Goal: Information Seeking & Learning: Understand process/instructions

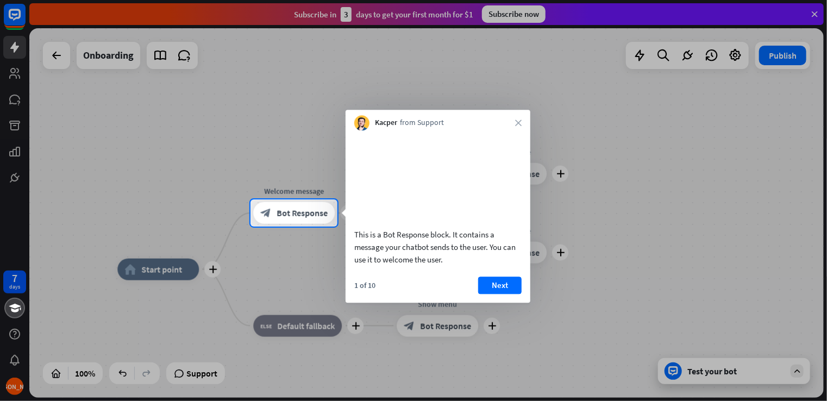
click at [795, 369] on div at bounding box center [413, 314] width 827 height 174
click at [489, 294] on button "Next" at bounding box center [499, 284] width 43 height 17
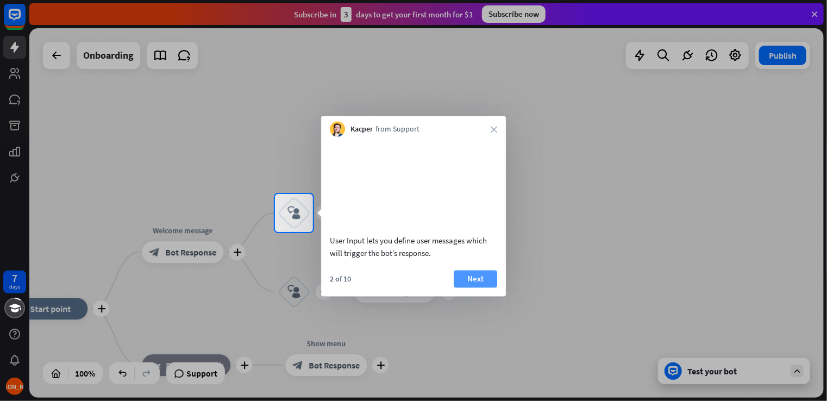
click at [479, 287] on button "Next" at bounding box center [475, 278] width 43 height 17
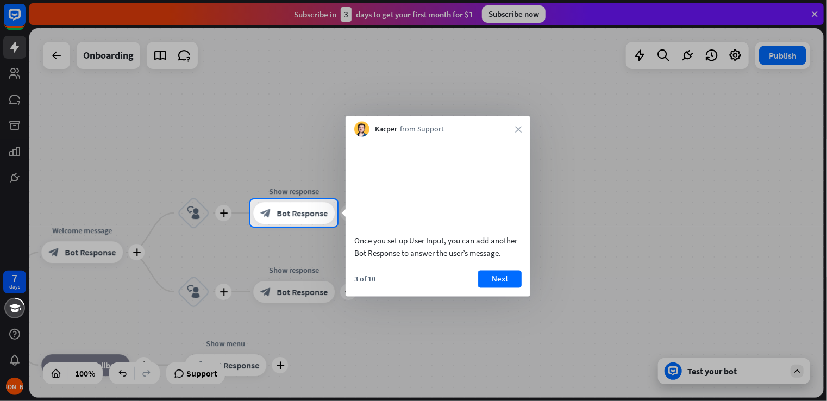
click at [479, 287] on button "Next" at bounding box center [499, 278] width 43 height 17
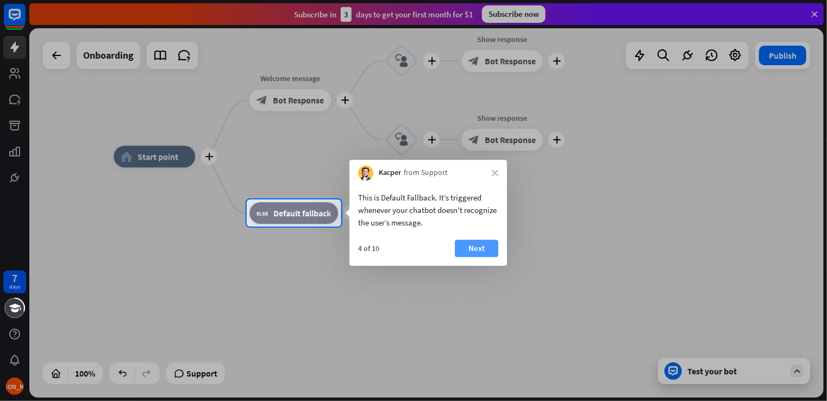
click at [471, 246] on button "Next" at bounding box center [476, 248] width 43 height 17
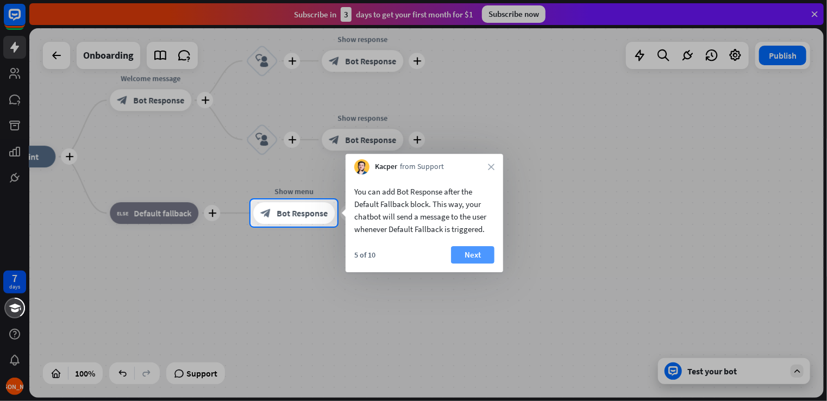
click at [470, 251] on button "Next" at bounding box center [472, 254] width 43 height 17
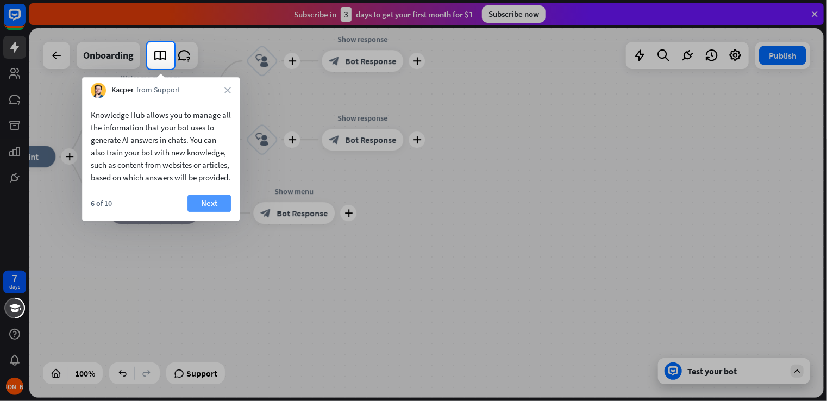
click at [218, 212] on button "Next" at bounding box center [208, 202] width 43 height 17
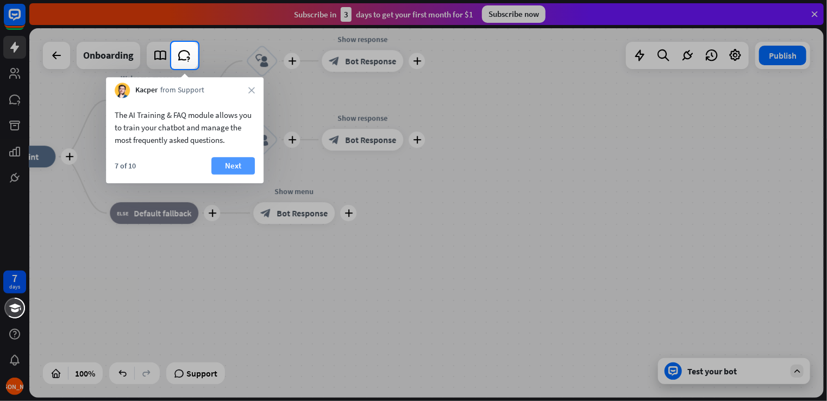
click at [241, 162] on button "Next" at bounding box center [232, 165] width 43 height 17
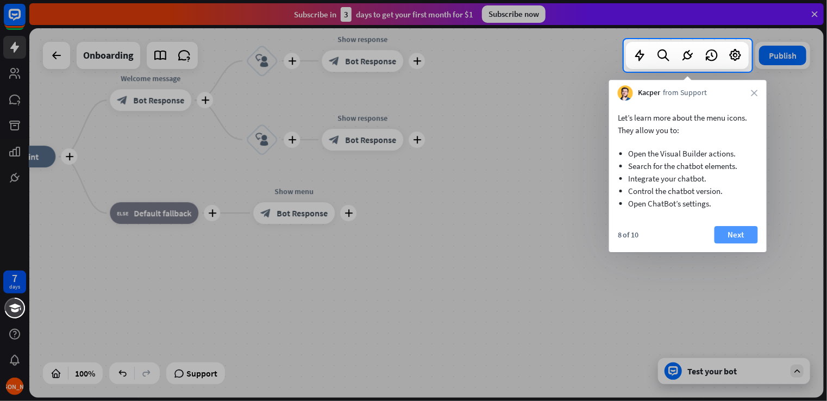
click at [732, 234] on button "Next" at bounding box center [735, 234] width 43 height 17
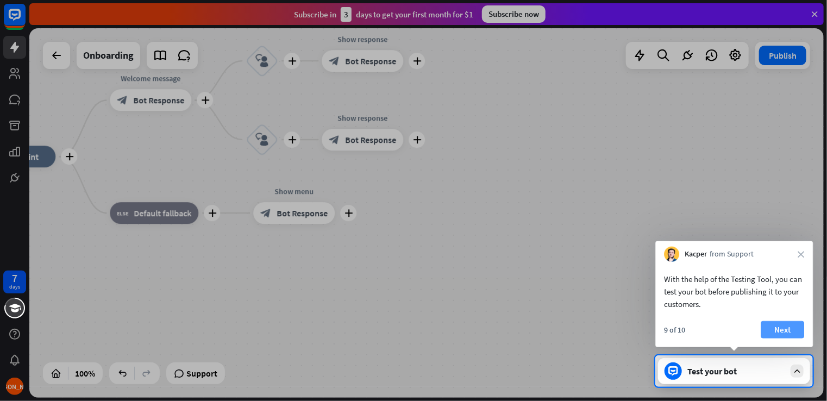
click at [775, 326] on button "Next" at bounding box center [781, 329] width 43 height 17
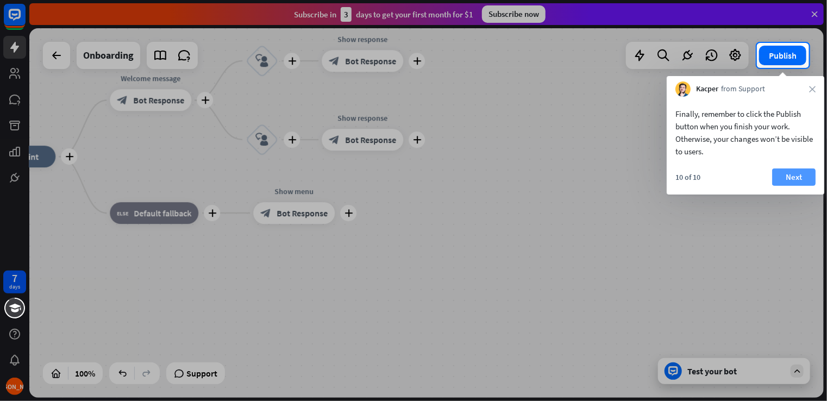
click at [783, 174] on button "Next" at bounding box center [793, 176] width 43 height 17
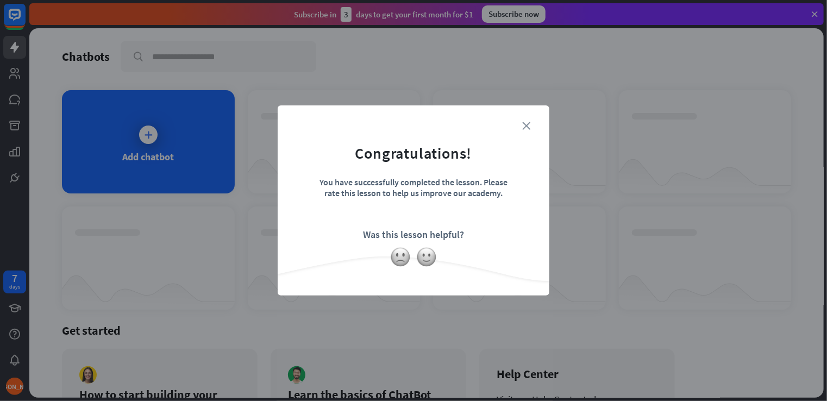
click at [524, 123] on icon "close" at bounding box center [526, 126] width 8 height 8
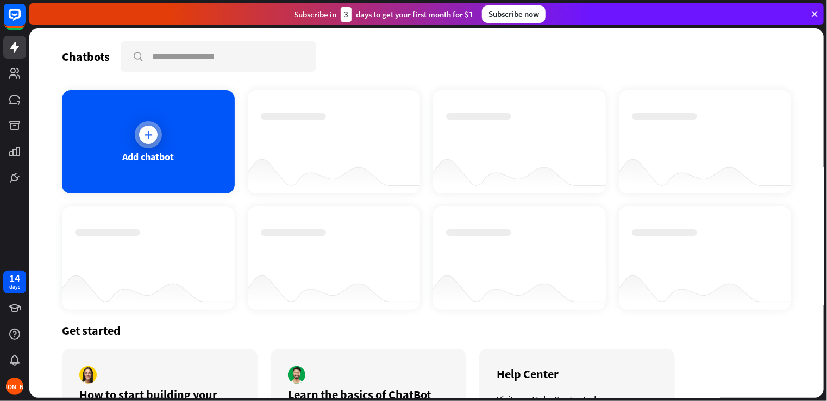
click at [173, 143] on div "Add chatbot" at bounding box center [148, 141] width 173 height 103
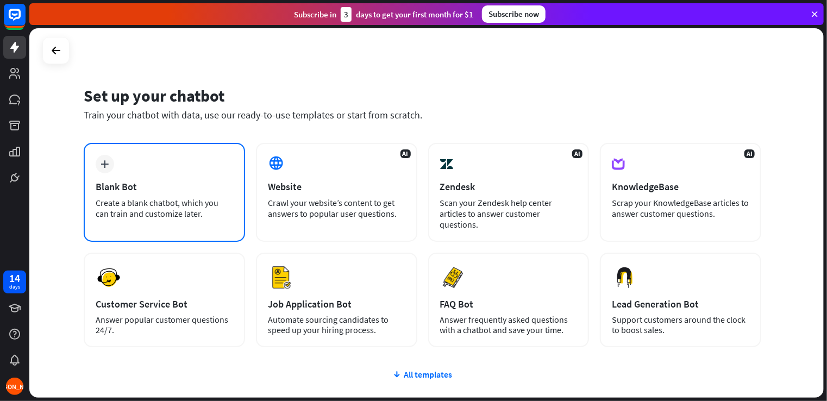
click at [168, 158] on div "plus Blank Bot Create a blank chatbot, which you can train and customize later." at bounding box center [164, 192] width 161 height 99
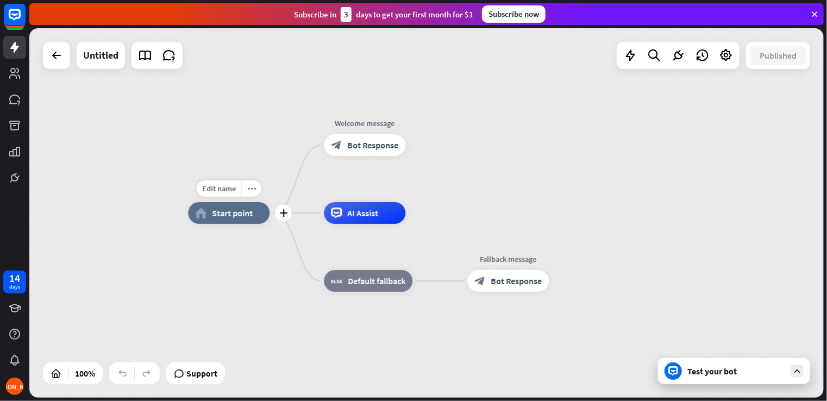
click at [235, 219] on div "home_2 Start point" at bounding box center [228, 213] width 81 height 22
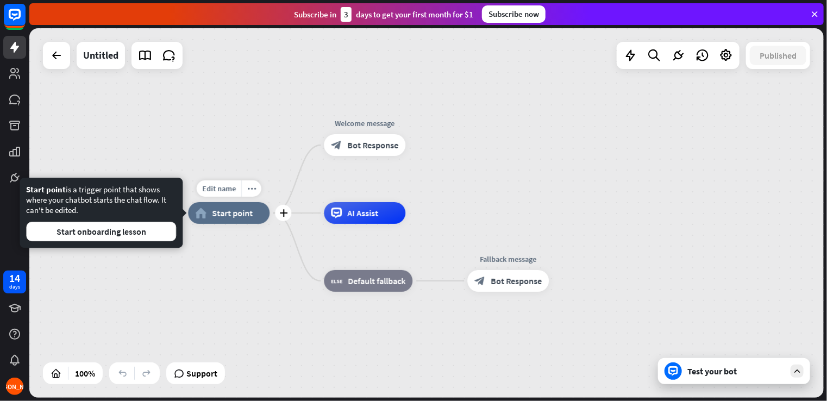
click at [233, 217] on span "Start point" at bounding box center [232, 212] width 41 height 11
